Goal: Complete application form: Complete application form

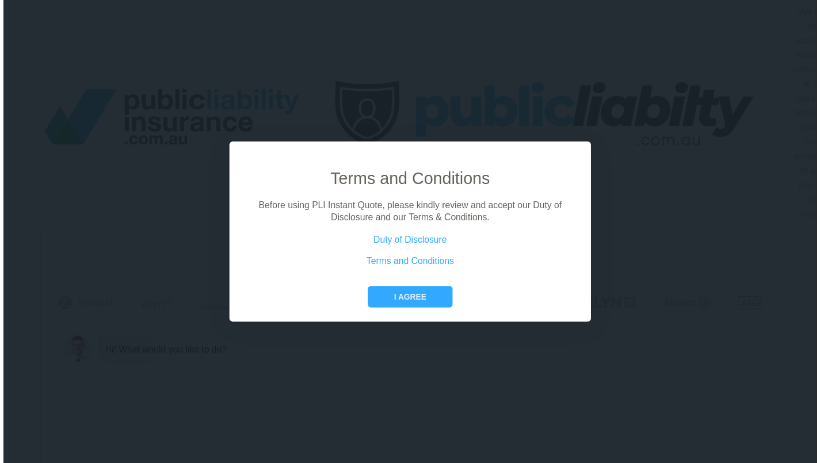
scroll to position [0, 52]
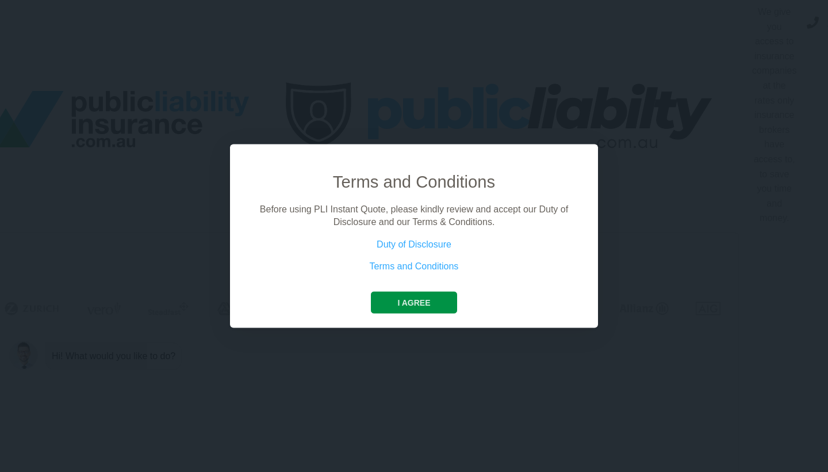
click at [396, 305] on button "I agree" at bounding box center [414, 302] width 86 height 22
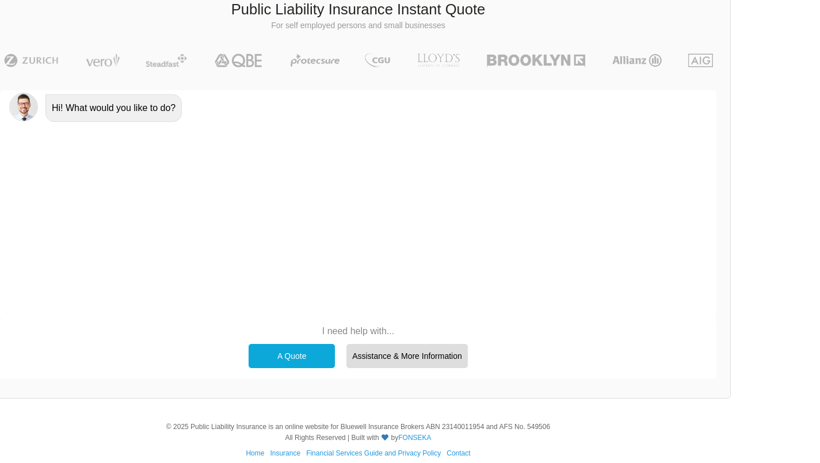
scroll to position [255, 52]
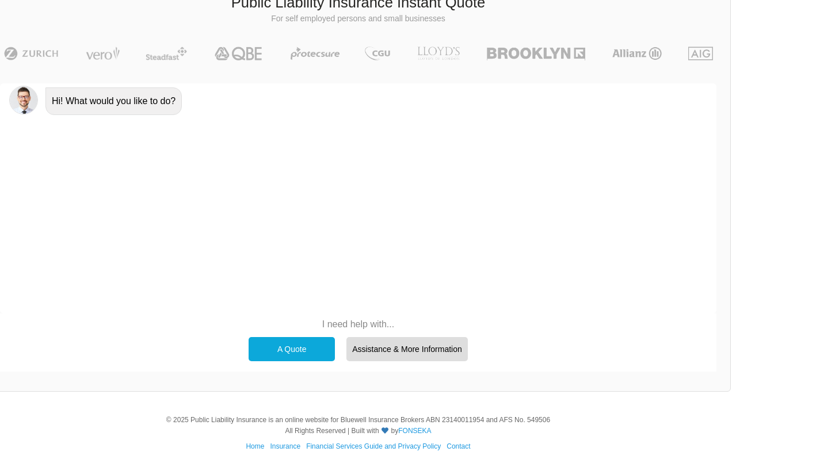
click at [302, 339] on div "A Quote" at bounding box center [292, 349] width 86 height 24
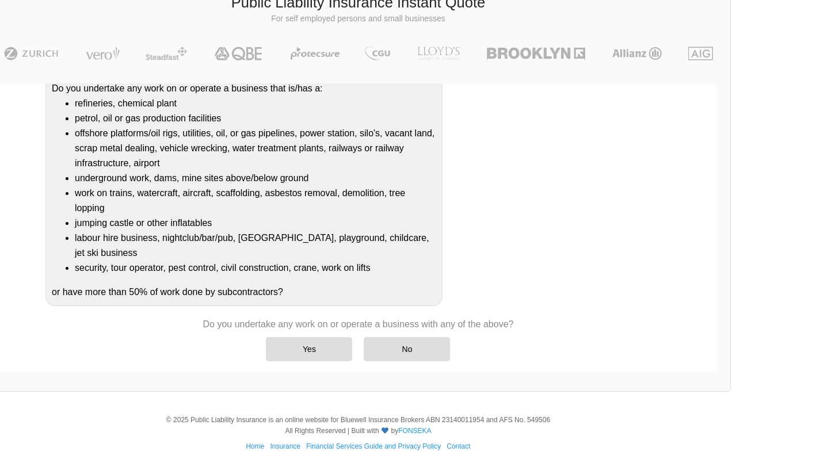
scroll to position [125, 0]
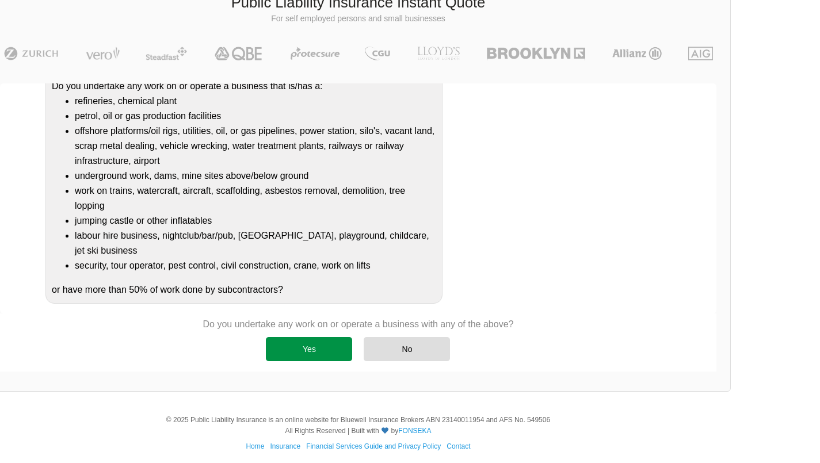
click at [317, 345] on div "Yes" at bounding box center [309, 349] width 86 height 24
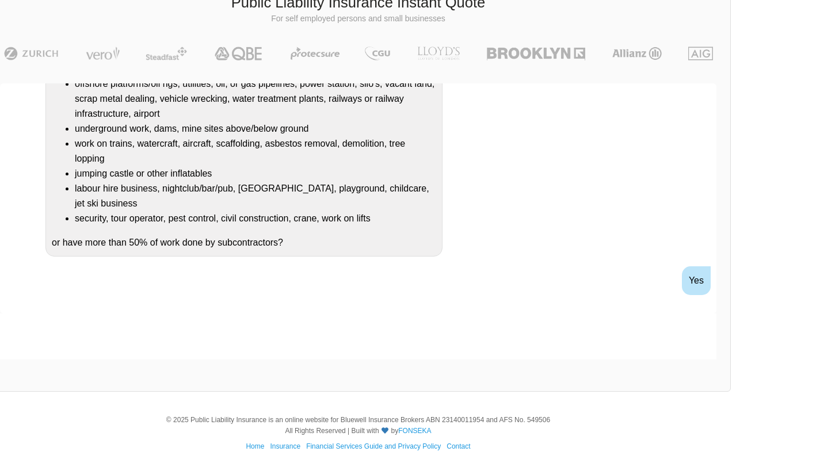
scroll to position [228, 0]
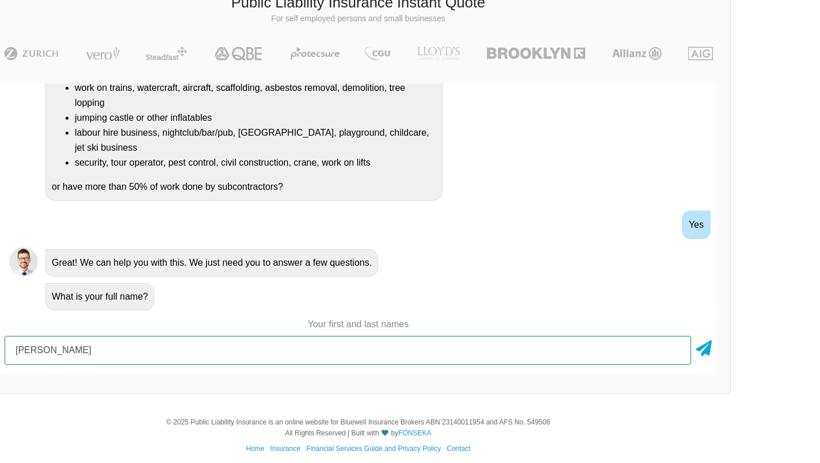
type input "Kasun Ilanganthilake"
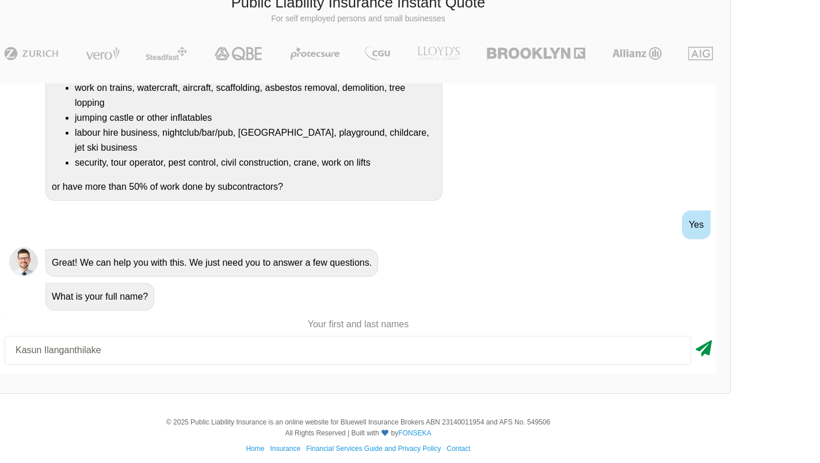
click at [711, 346] on icon at bounding box center [704, 346] width 16 height 21
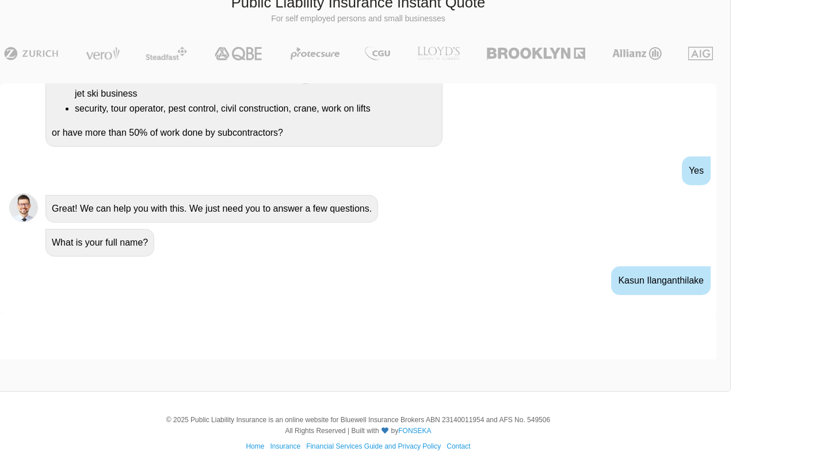
scroll to position [387, 0]
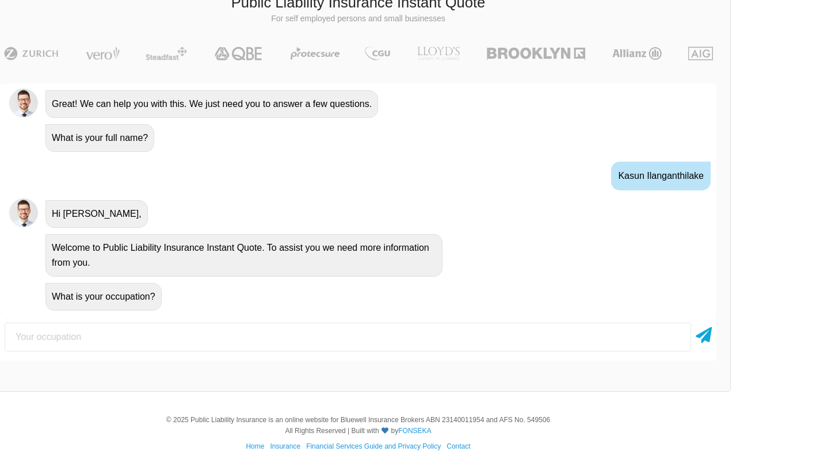
click at [337, 341] on input "text" at bounding box center [348, 337] width 686 height 29
type input "Cleaning business"
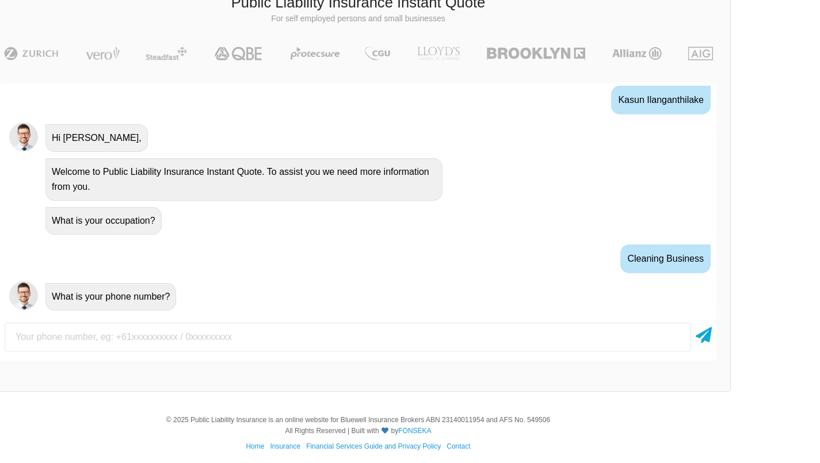
click at [101, 332] on input "text" at bounding box center [348, 337] width 686 height 29
type input "0416402054"
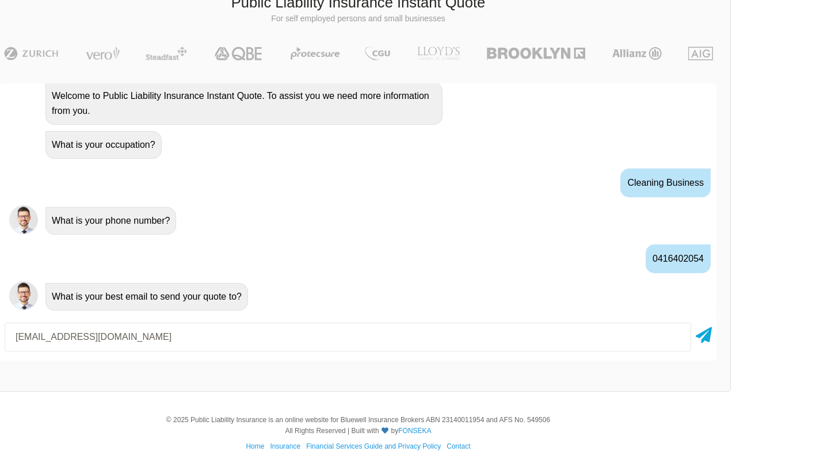
type input "[EMAIL_ADDRESS][DOMAIN_NAME]"
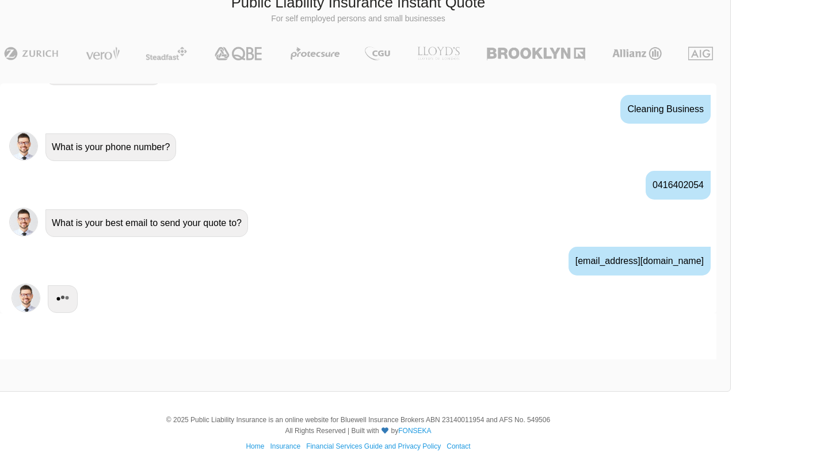
scroll to position [614, 0]
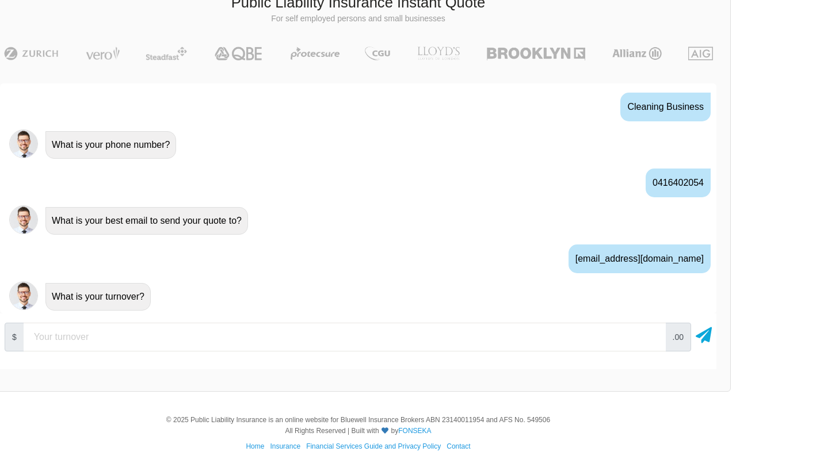
type input "1"
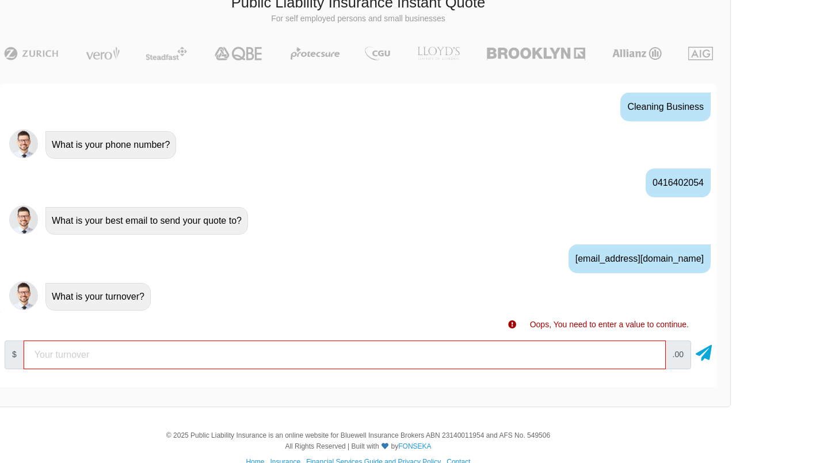
click at [713, 349] on div "$ .00" at bounding box center [358, 355] width 716 height 38
click at [709, 351] on icon at bounding box center [704, 351] width 16 height 21
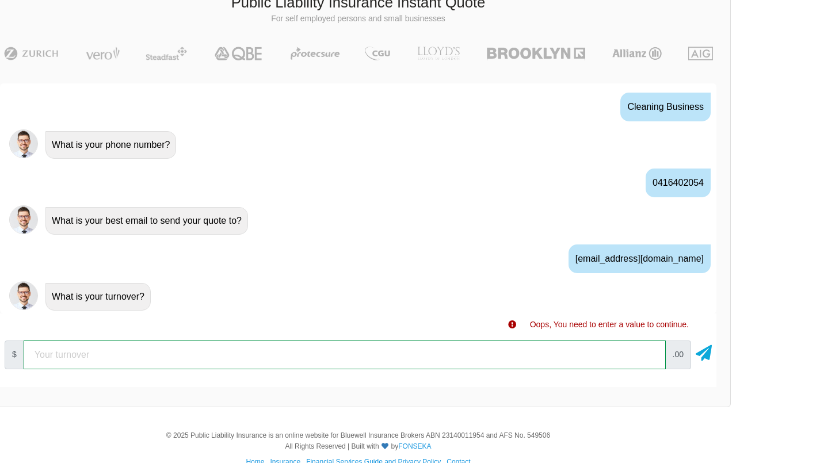
click at [135, 347] on input "number" at bounding box center [345, 355] width 642 height 29
click at [651, 353] on input "10000" at bounding box center [345, 355] width 642 height 29
drag, startPoint x: 87, startPoint y: 351, endPoint x: 43, endPoint y: 350, distance: 44.9
click at [43, 351] on input "10000" at bounding box center [345, 355] width 642 height 29
click at [41, 350] on input "10000" at bounding box center [345, 355] width 642 height 29
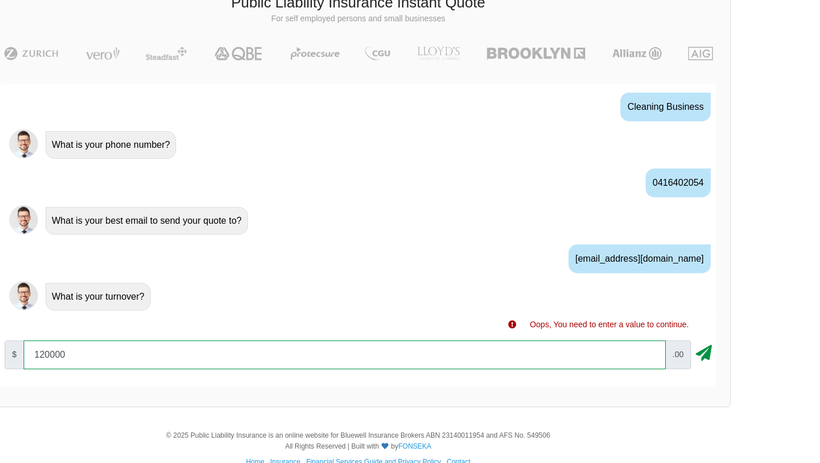
type input "120000"
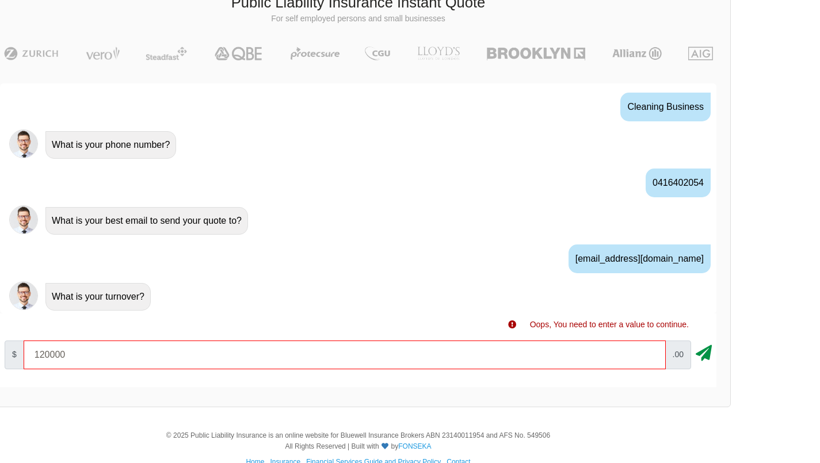
click at [704, 347] on icon at bounding box center [704, 351] width 16 height 21
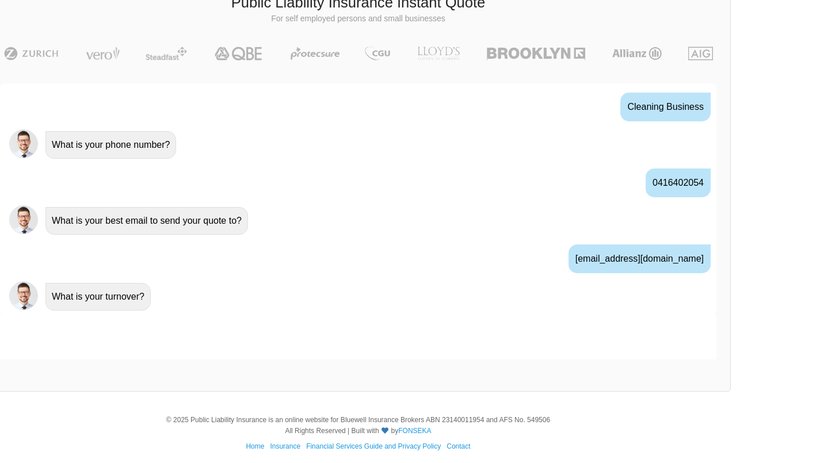
scroll to position [690, 0]
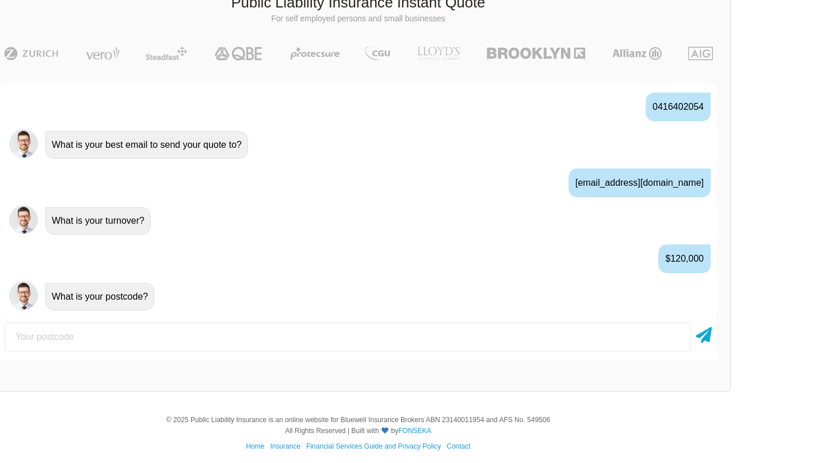
click at [254, 338] on input "number" at bounding box center [348, 337] width 686 height 29
type input "4103"
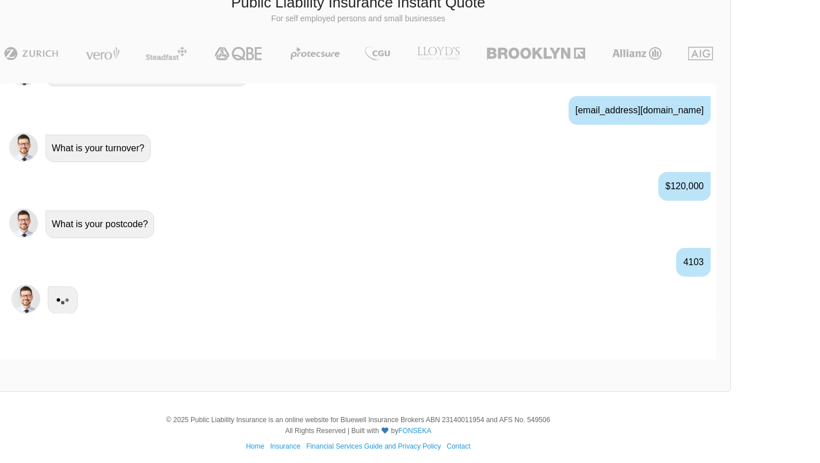
scroll to position [766, 0]
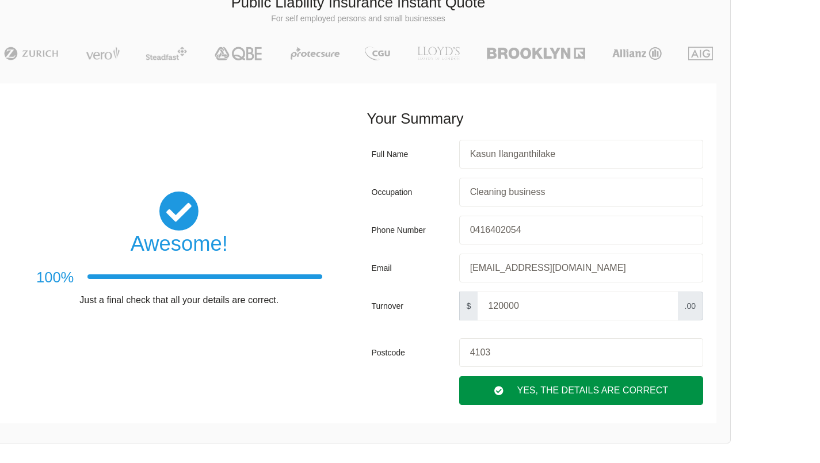
click at [605, 383] on div "Yes, The Details are correct" at bounding box center [581, 390] width 244 height 29
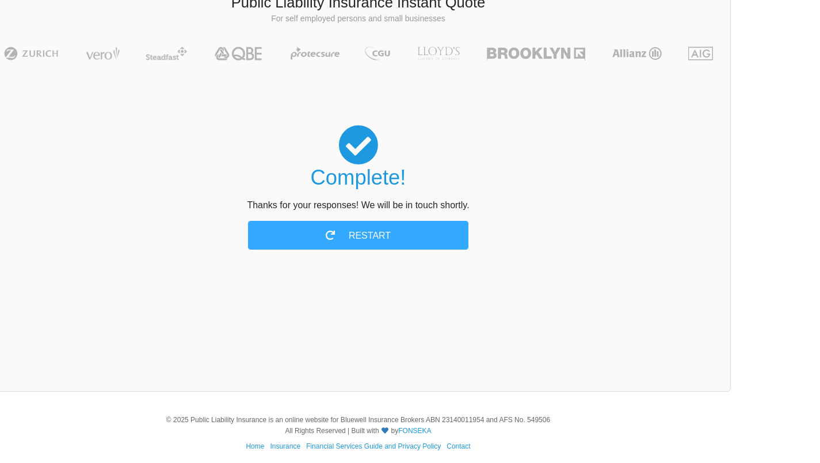
click at [421, 226] on div "Restart" at bounding box center [358, 235] width 220 height 29
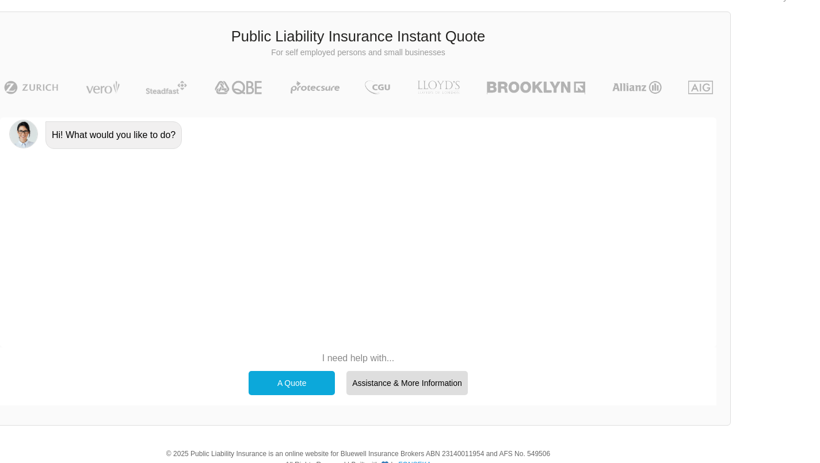
scroll to position [0, 52]
